Goal: Information Seeking & Learning: Learn about a topic

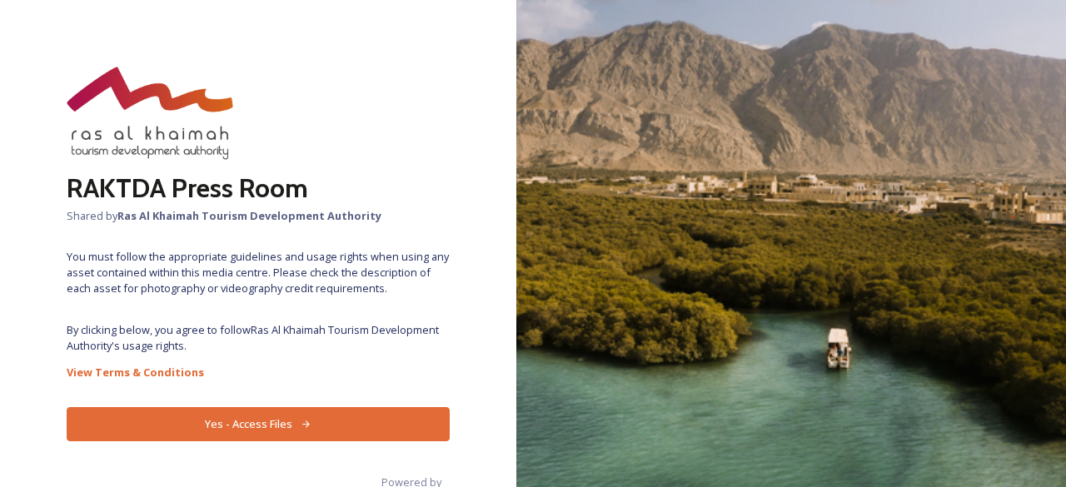
click at [297, 333] on span "By clicking below, you agree to follow Ras Al Khaimah Tourism Development Autho…" at bounding box center [258, 338] width 383 height 32
click at [301, 426] on icon at bounding box center [306, 424] width 11 height 11
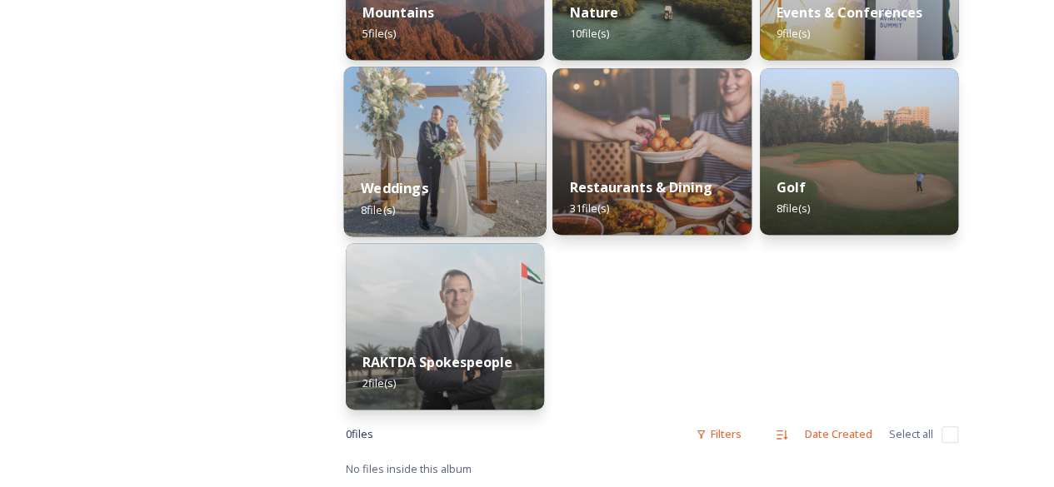
scroll to position [270, 0]
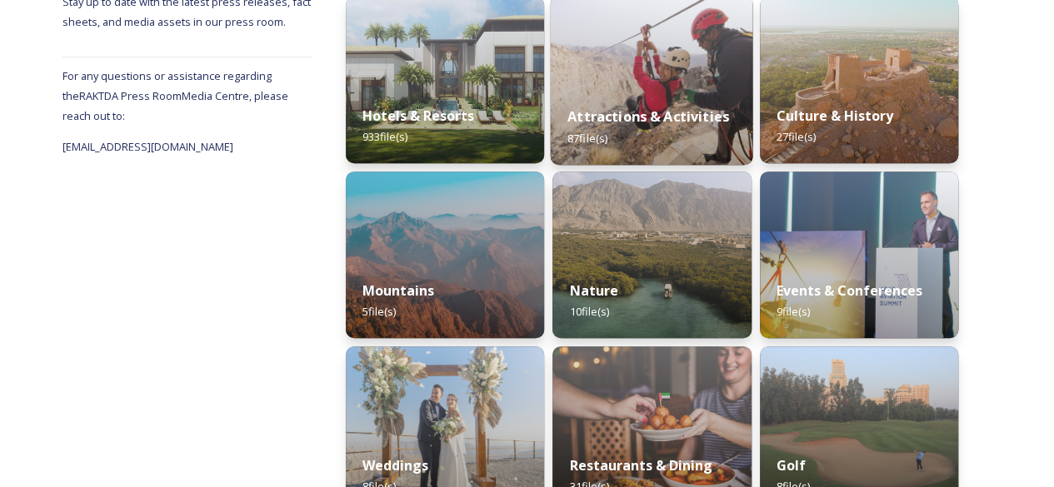
click at [601, 83] on img at bounding box center [652, 80] width 202 height 170
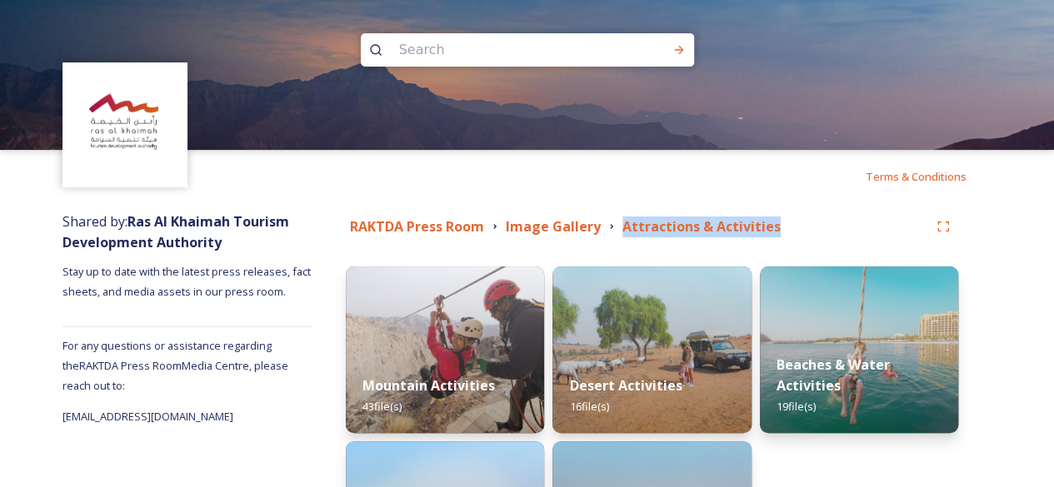
drag, startPoint x: 782, startPoint y: 221, endPoint x: 618, endPoint y: 222, distance: 164.1
click at [618, 222] on div "RAKTDA Press Room Image Gallery Attractions & Activities" at bounding box center [637, 227] width 582 height 21
copy strong "Attractions & Activities"
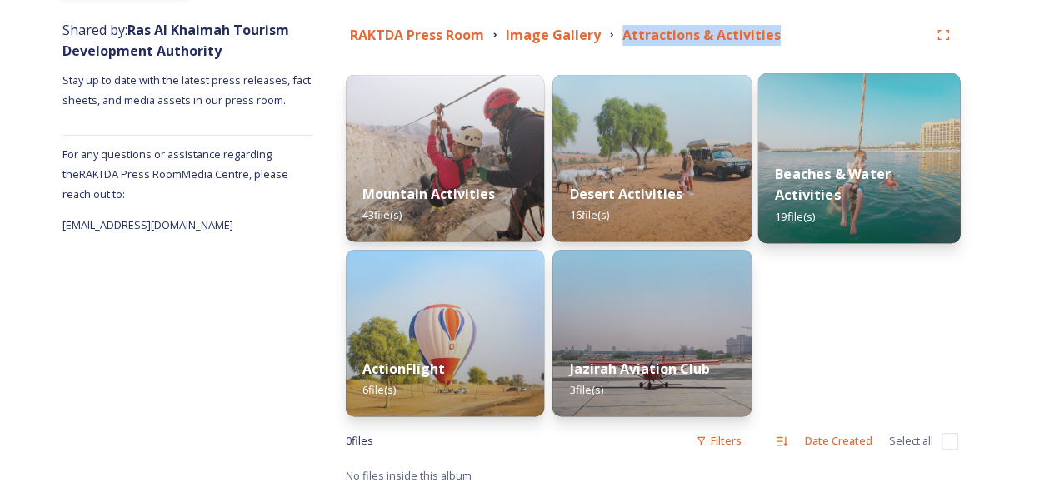
scroll to position [198, 0]
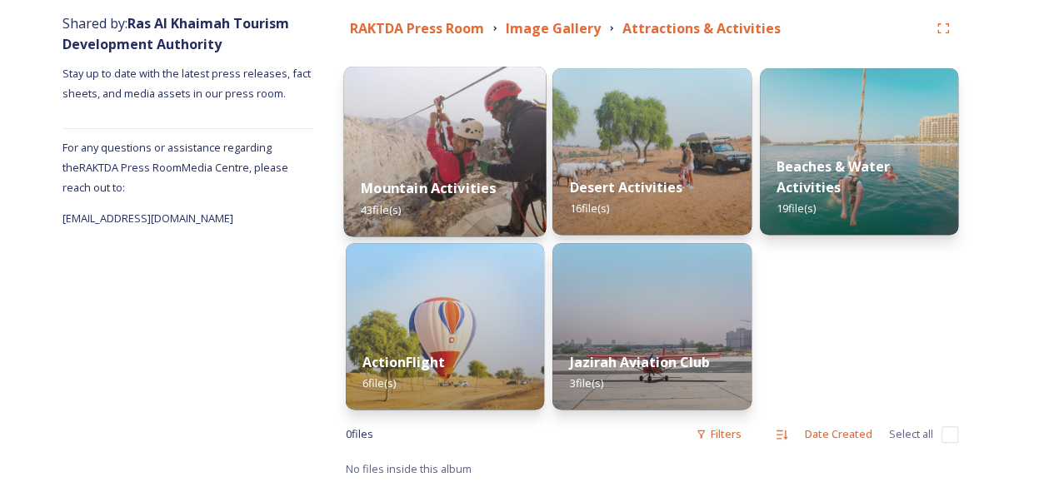
click at [460, 196] on strong "Mountain Activities" at bounding box center [428, 188] width 135 height 18
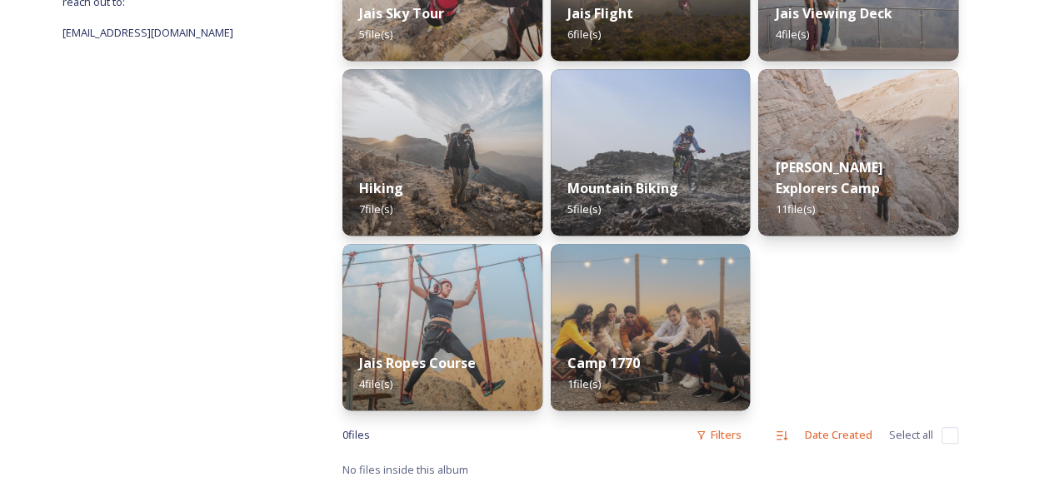
scroll to position [107, 0]
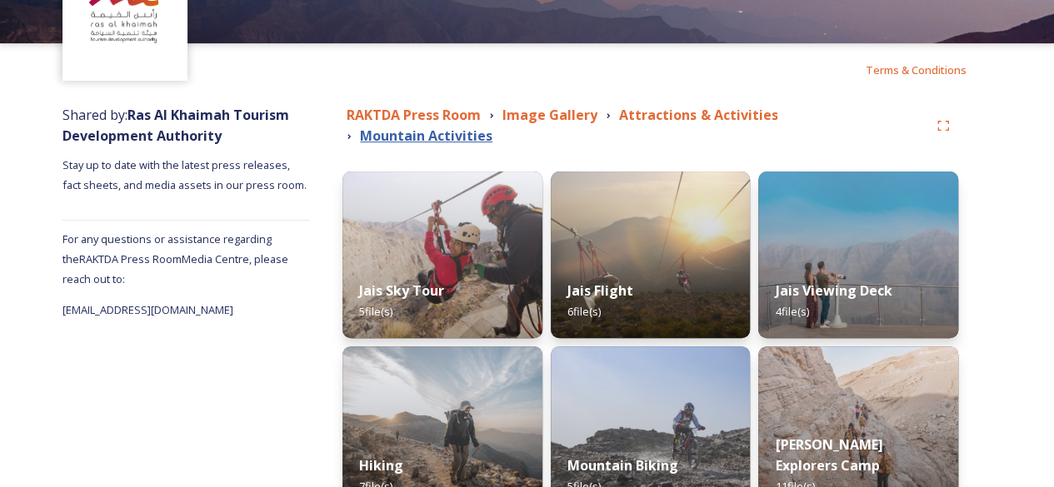
drag, startPoint x: 506, startPoint y: 144, endPoint x: 361, endPoint y: 132, distance: 146.3
click at [361, 132] on div "RAKTDA Press Room Image Gallery Attractions & Activities Mountain Activities" at bounding box center [635, 126] width 586 height 42
copy strong "Mountain Activities"
click at [630, 146] on div "RAKTDA Press Room Image Gallery Attractions & Activities Mountain Activities Ja…" at bounding box center [650, 431] width 682 height 669
